Goal: Task Accomplishment & Management: Manage account settings

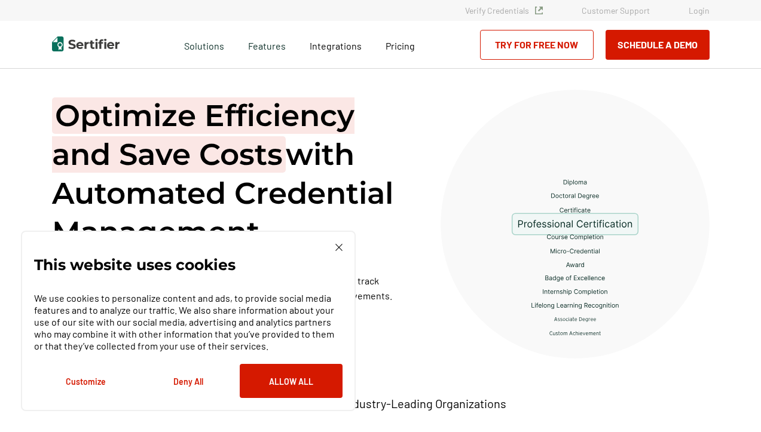
click at [706, 7] on link "Login" at bounding box center [699, 10] width 21 height 10
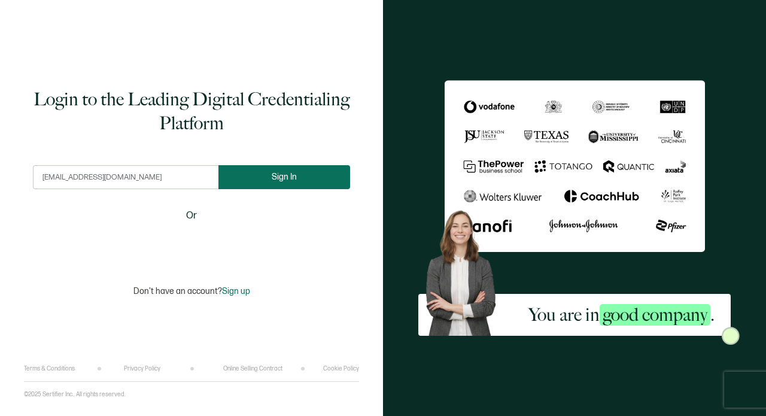
type input "[EMAIL_ADDRESS][DOMAIN_NAME]"
click at [279, 180] on span "Sign In" at bounding box center [284, 176] width 25 height 9
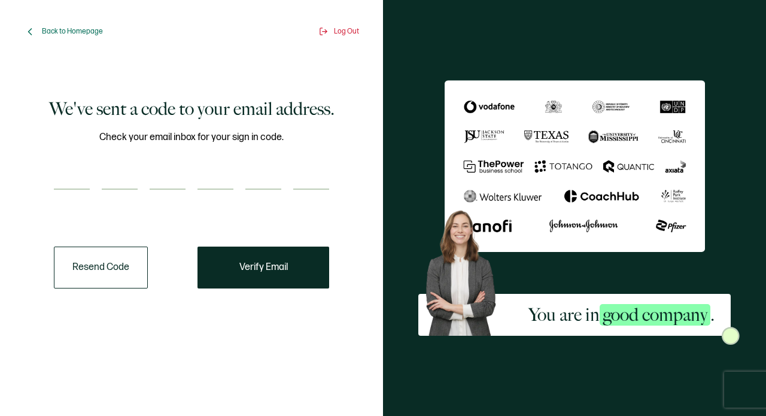
click at [65, 177] on input "number" at bounding box center [72, 178] width 36 height 24
type input "4"
type input "0"
type input "7"
type input "8"
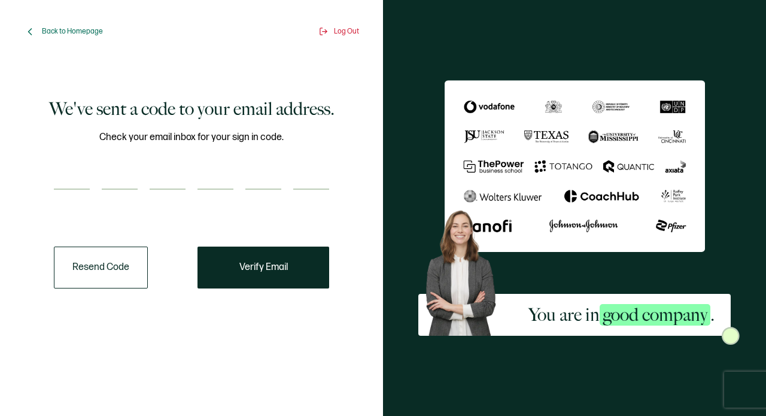
type input "9"
type input "7"
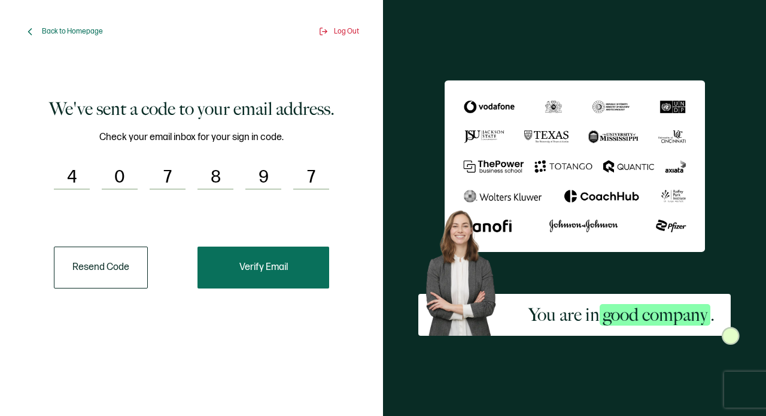
click at [267, 263] on span "Verify Email" at bounding box center [263, 268] width 48 height 10
